Goal: Task Accomplishment & Management: Manage account settings

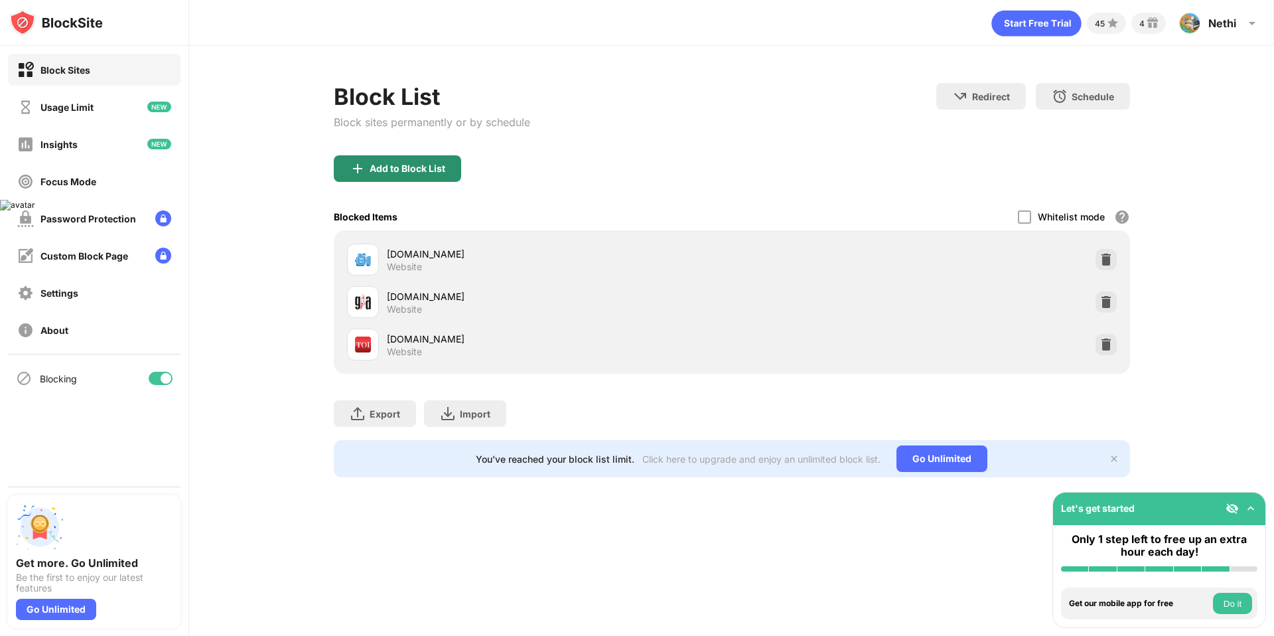
click at [404, 173] on div "Add to Block List" at bounding box center [408, 168] width 76 height 11
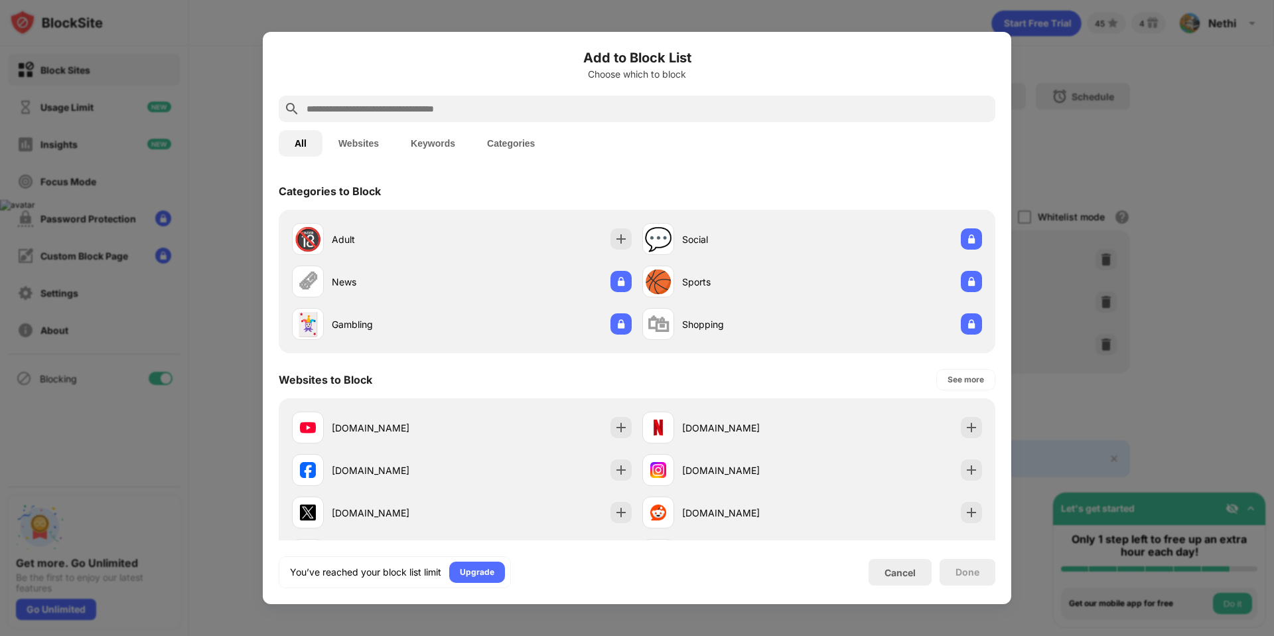
click at [1105, 344] on div at bounding box center [637, 318] width 1274 height 636
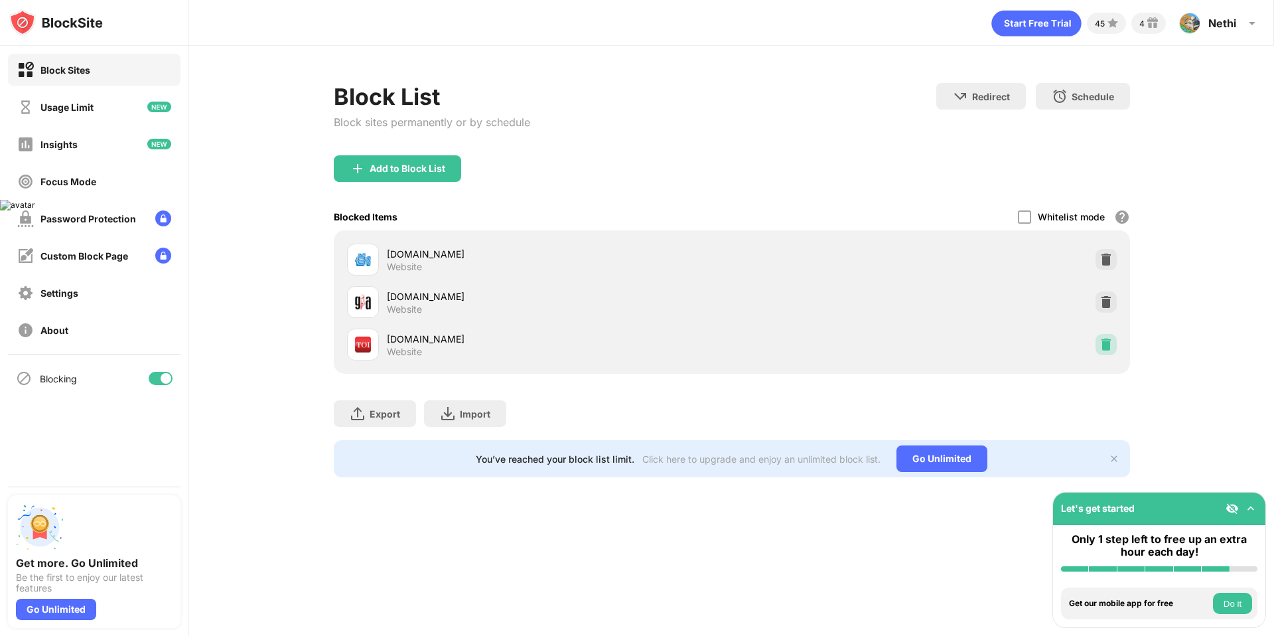
click at [1108, 348] on img at bounding box center [1106, 344] width 13 height 13
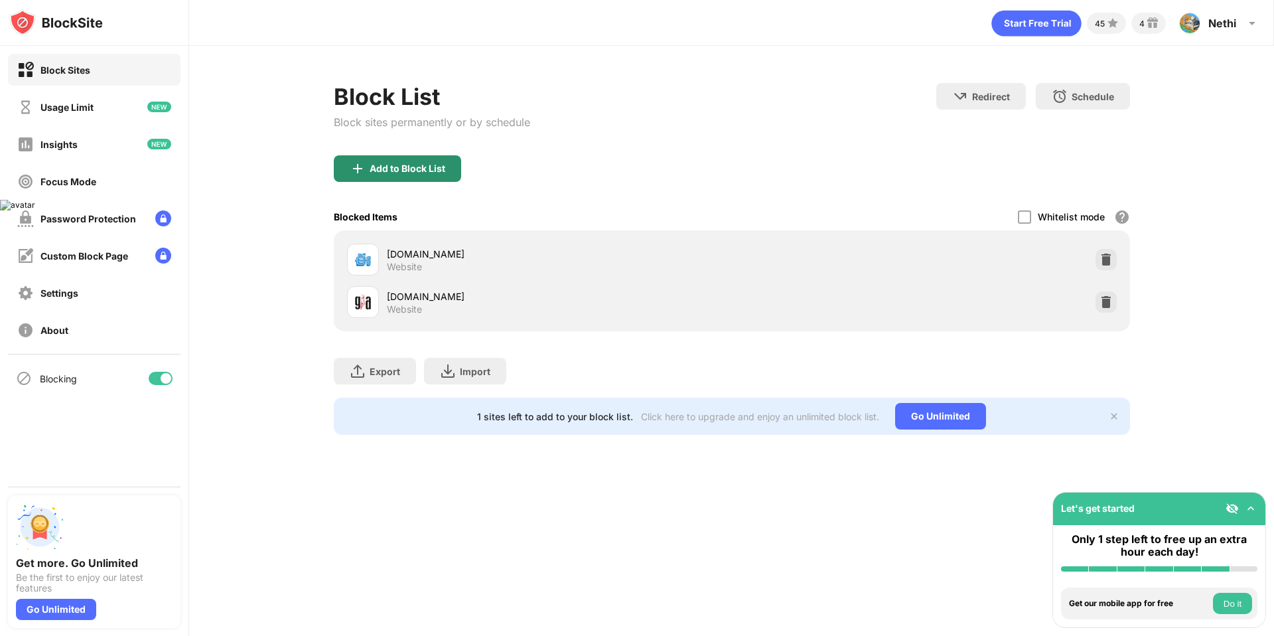
click at [419, 168] on div "Add to Block List" at bounding box center [408, 168] width 76 height 11
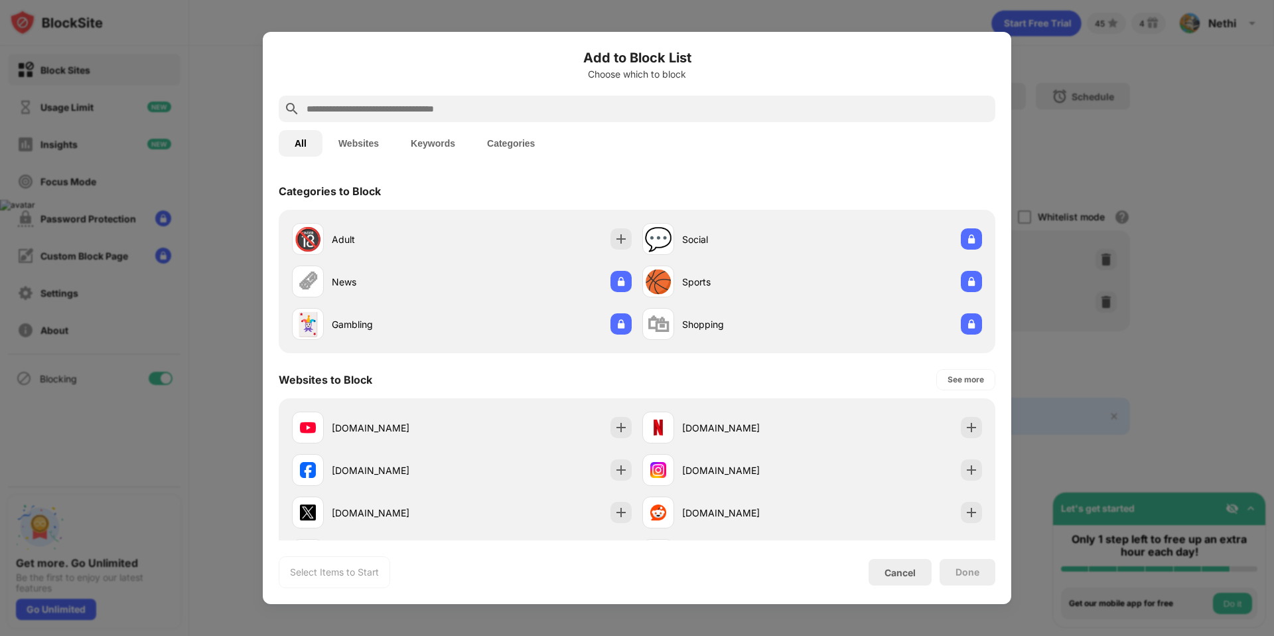
click at [520, 109] on input "text" at bounding box center [647, 109] width 685 height 16
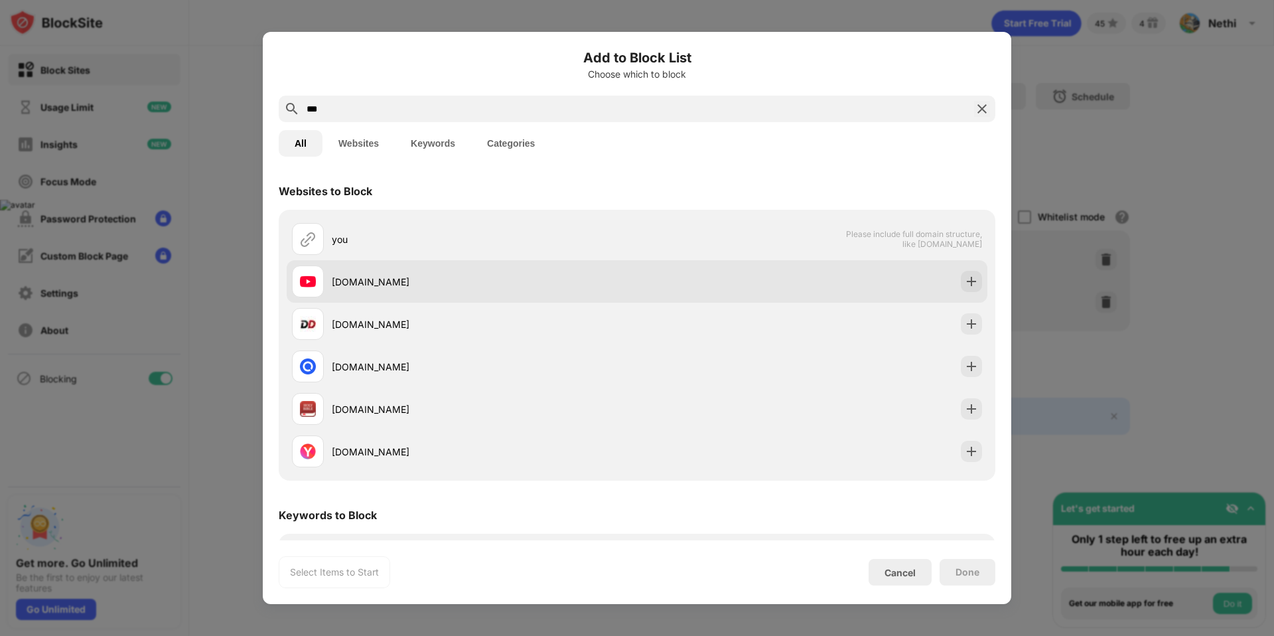
type input "***"
click at [351, 275] on div "[DOMAIN_NAME]" at bounding box center [484, 282] width 305 height 14
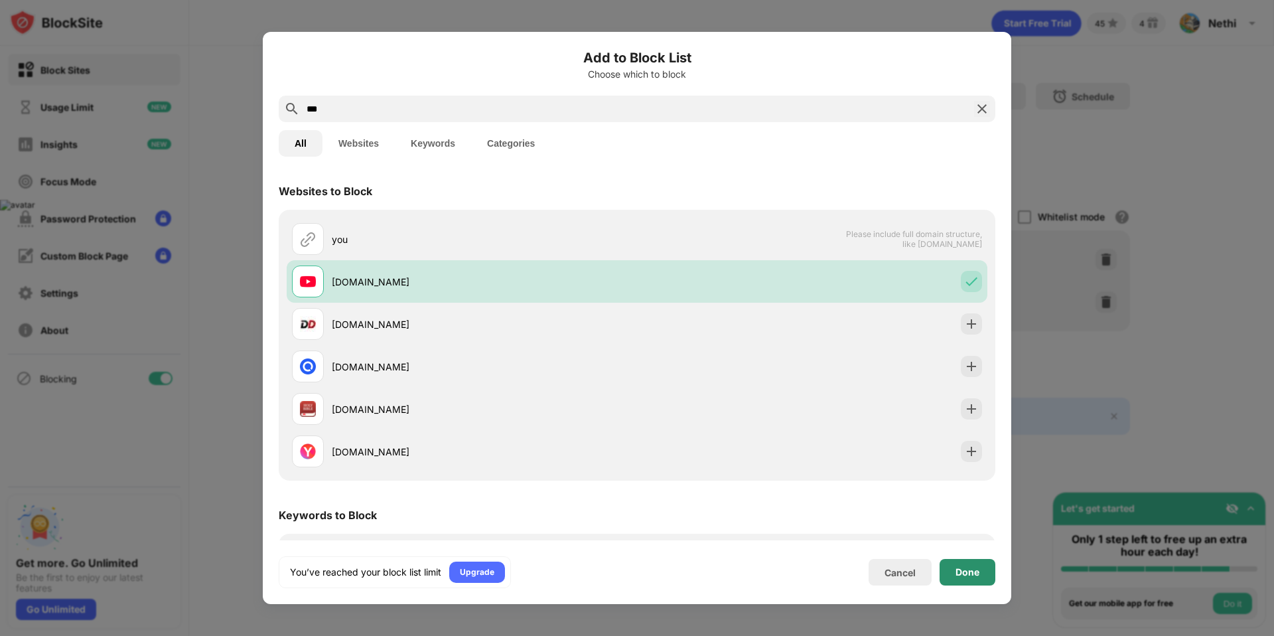
click at [952, 571] on div "Done" at bounding box center [968, 572] width 56 height 27
